Goal: Task Accomplishment & Management: Use online tool/utility

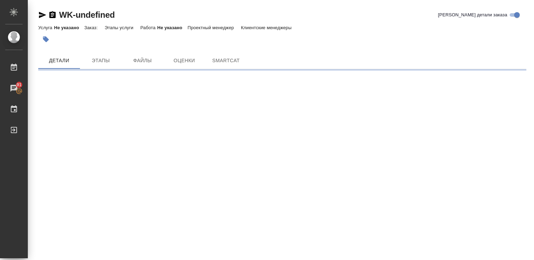
click at [530, 231] on div ".cls-1 fill:#fff; AWATERA Diussembayeva Raihan Работы 91 Чаты График Выйти WK-u…" at bounding box center [267, 130] width 534 height 260
click at [232, 57] on span "SmartCat" at bounding box center [225, 60] width 33 height 9
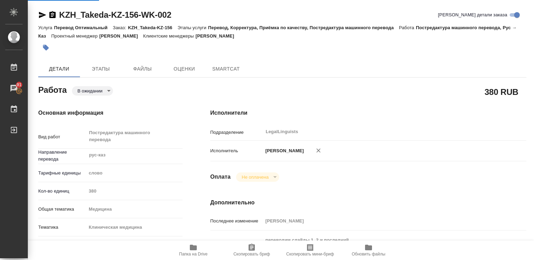
type textarea "x"
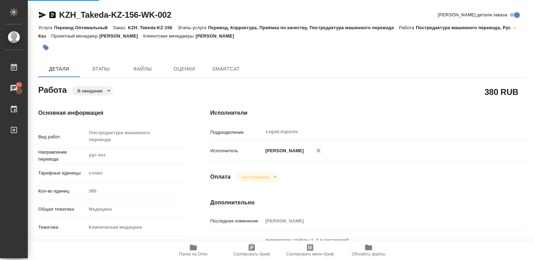
type textarea "x"
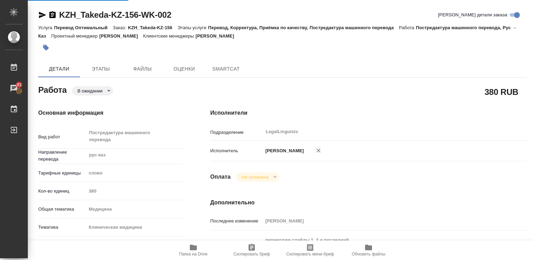
type textarea "x"
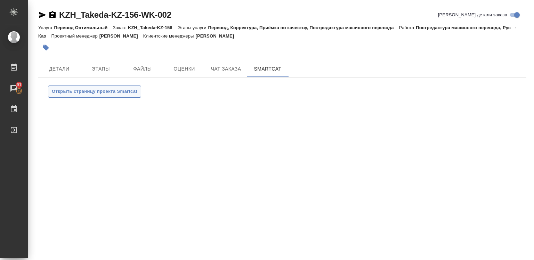
click at [60, 91] on span "Открыть страницу проекта Smartcat" at bounding box center [94, 92] width 85 height 8
